Goal: Find specific page/section: Find specific page/section

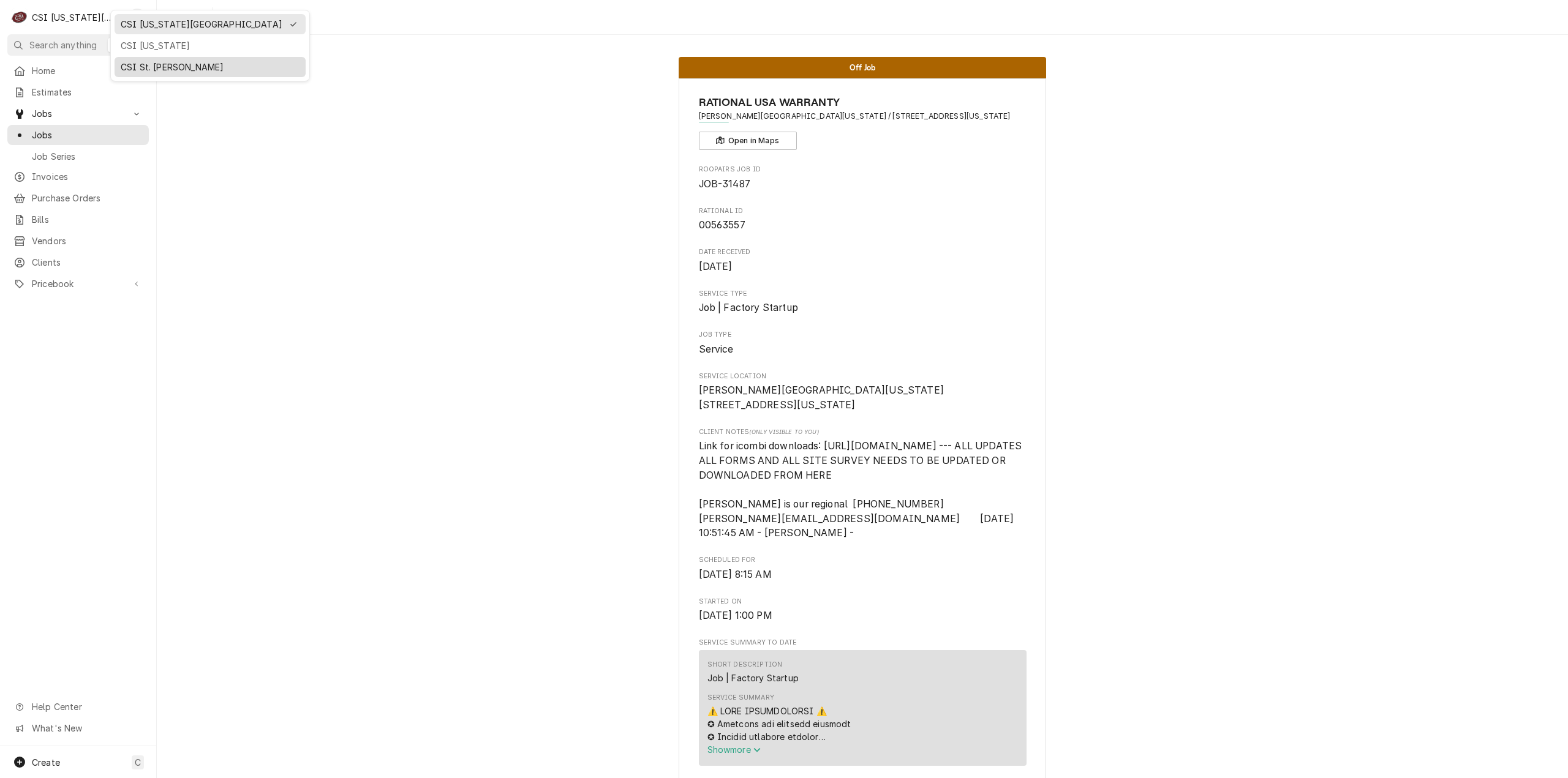
scroll to position [551, 0]
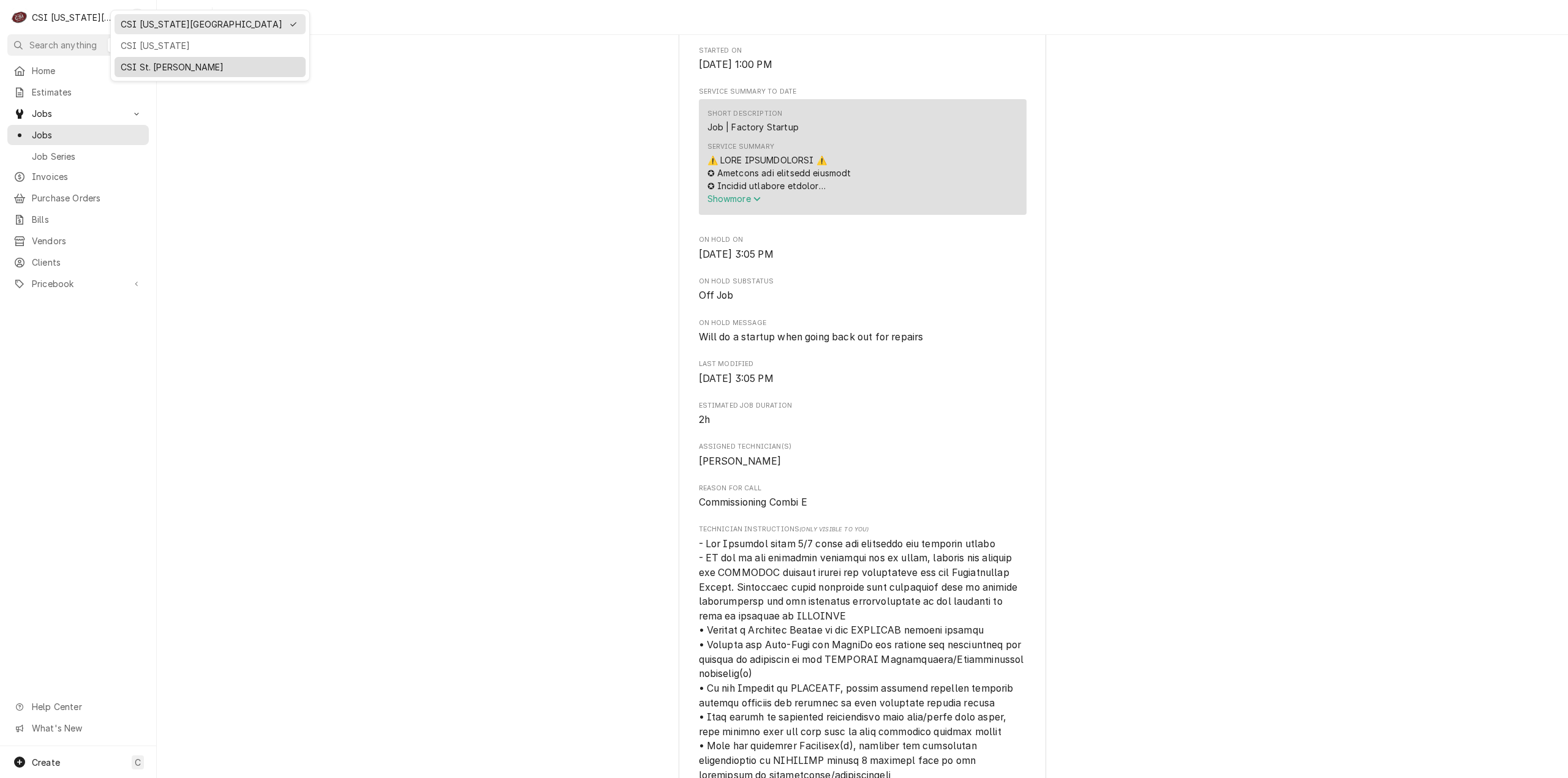
click at [169, 62] on div "CSI St. [PERSON_NAME]" at bounding box center [210, 67] width 179 height 13
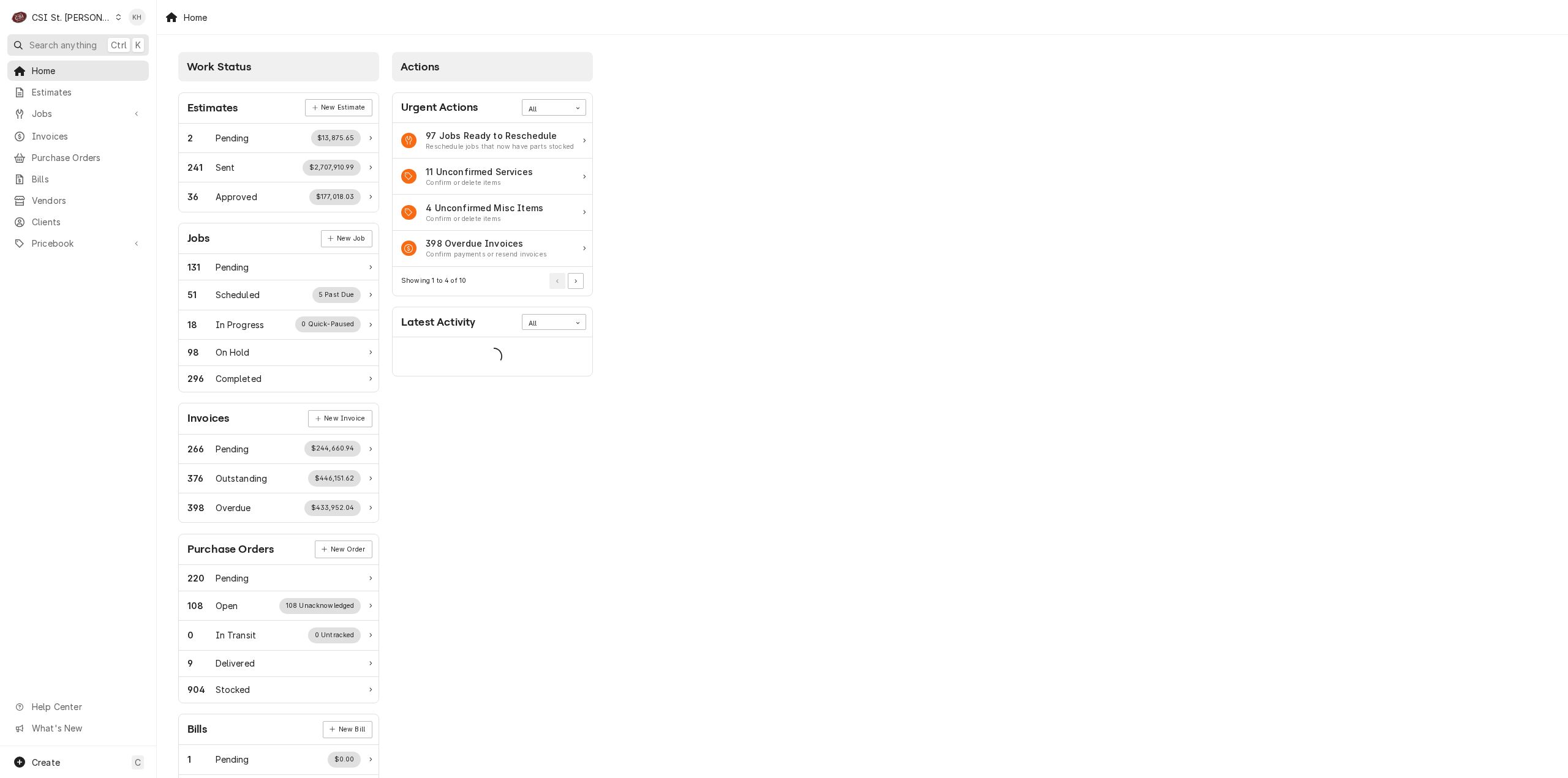
click at [95, 39] on span "Search anything" at bounding box center [63, 45] width 67 height 13
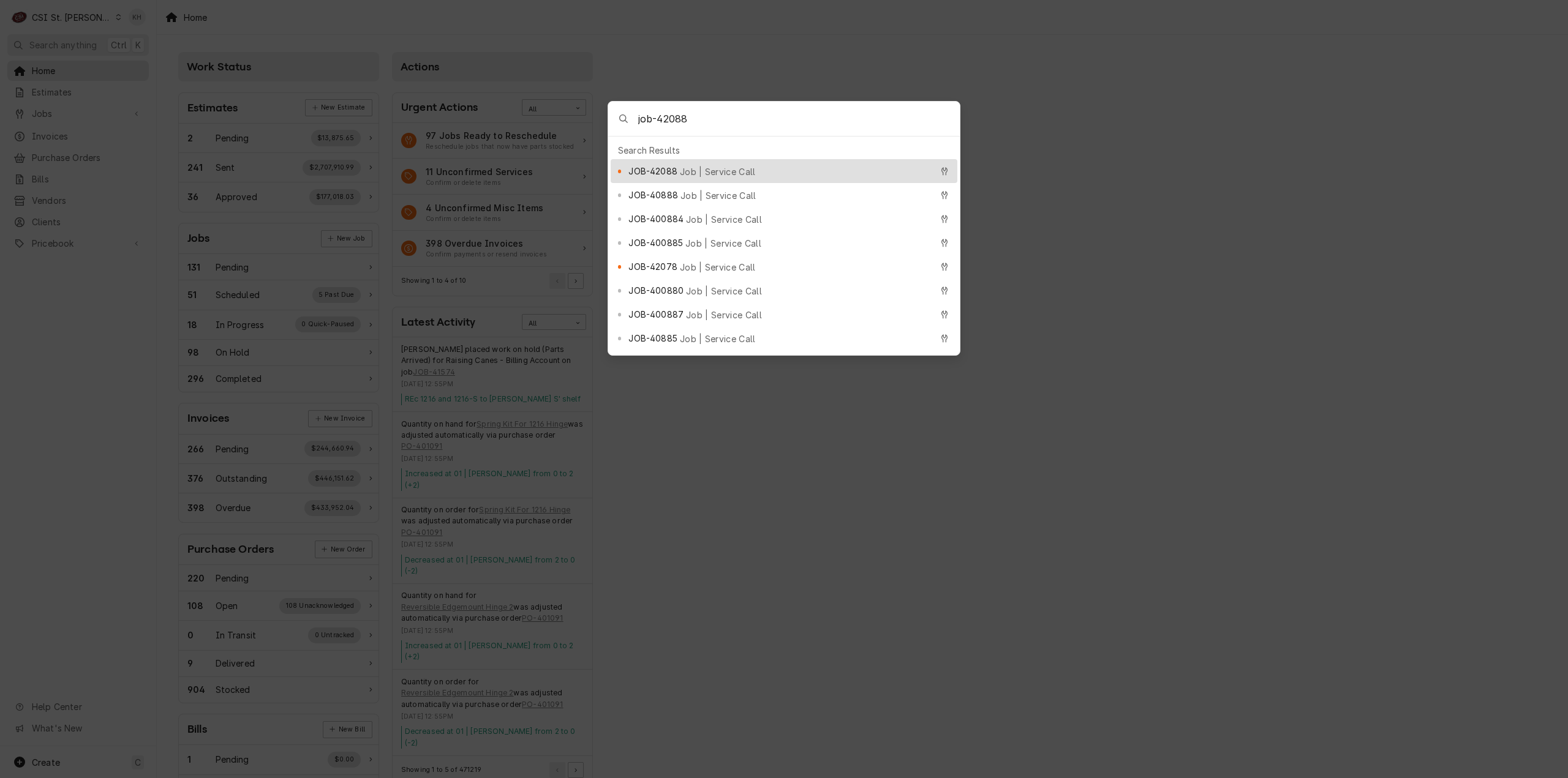
type input "job-42088"
click at [689, 172] on div "JOB-42088 Job | Service Call" at bounding box center [780, 170] width 303 height 14
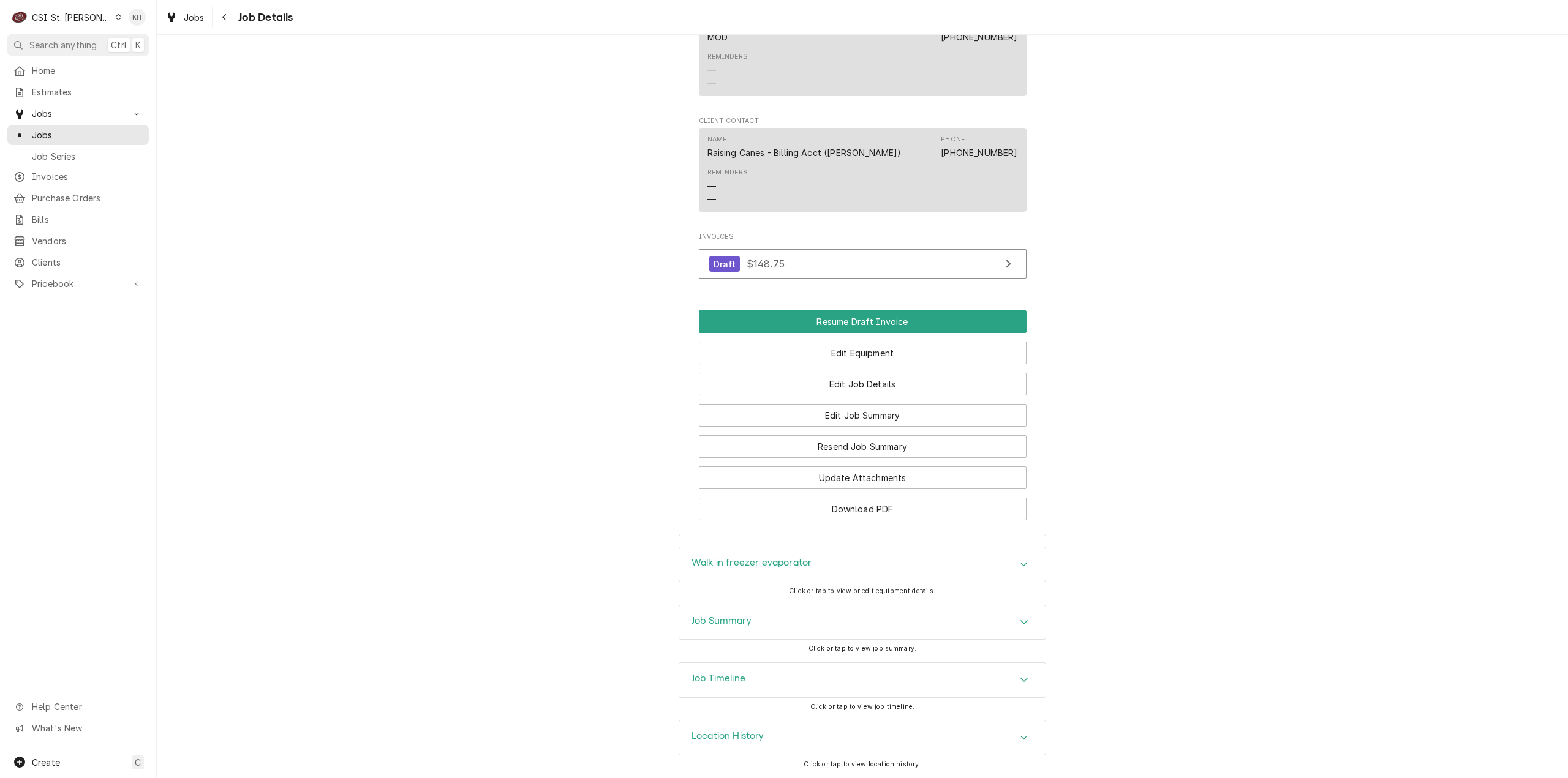
click at [769, 631] on div "Job Summary" at bounding box center [863, 623] width 366 height 34
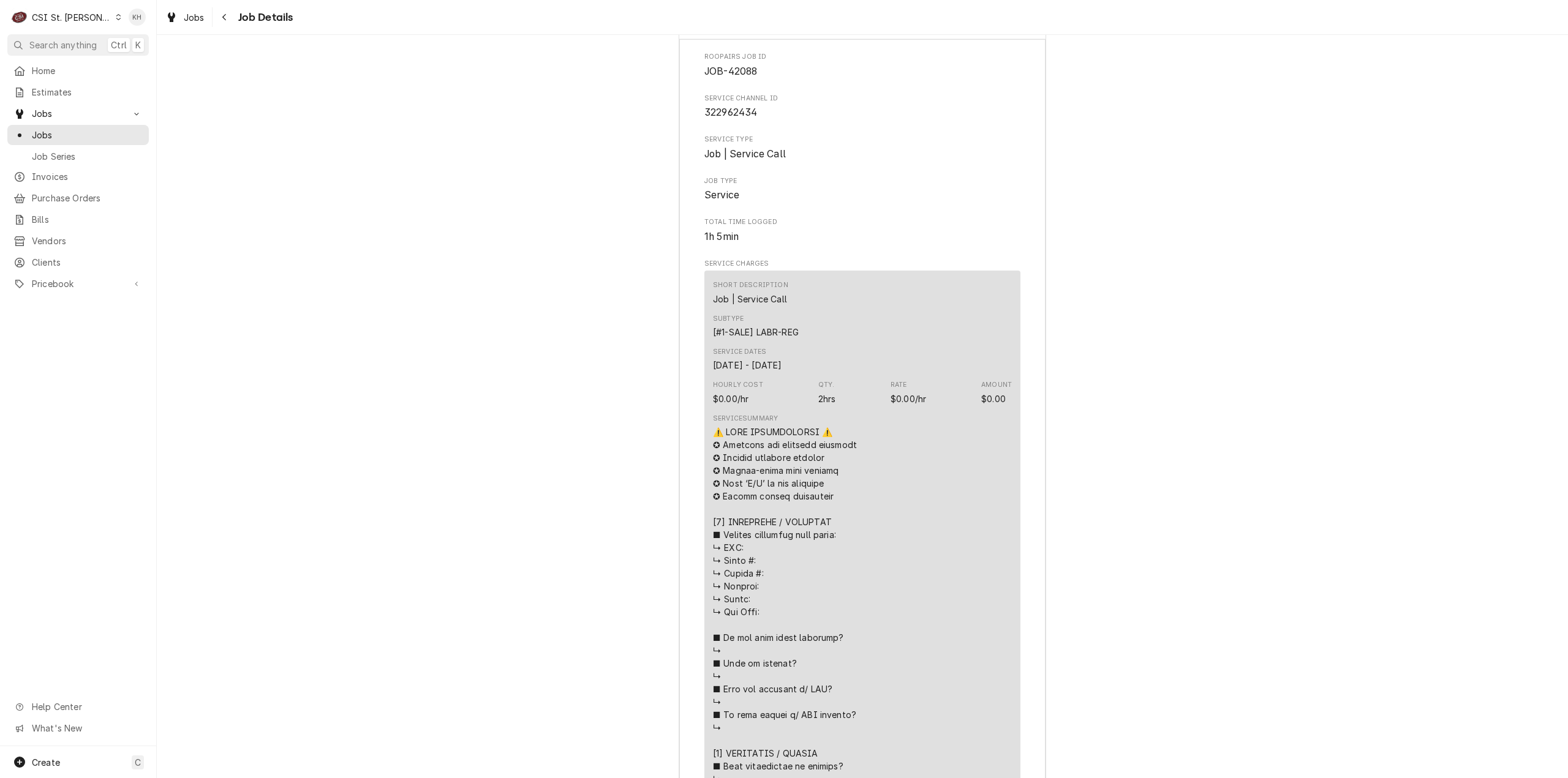
scroll to position [1925, 0]
